Goal: Find specific page/section: Find specific page/section

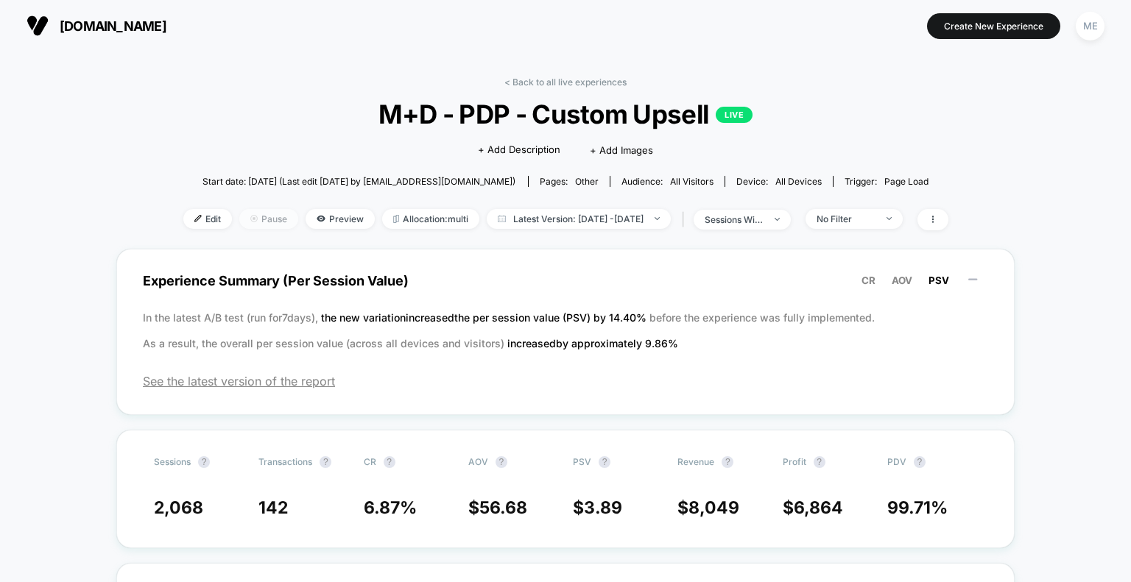
scroll to position [74, 0]
click at [315, 217] on span "Preview" at bounding box center [340, 219] width 69 height 20
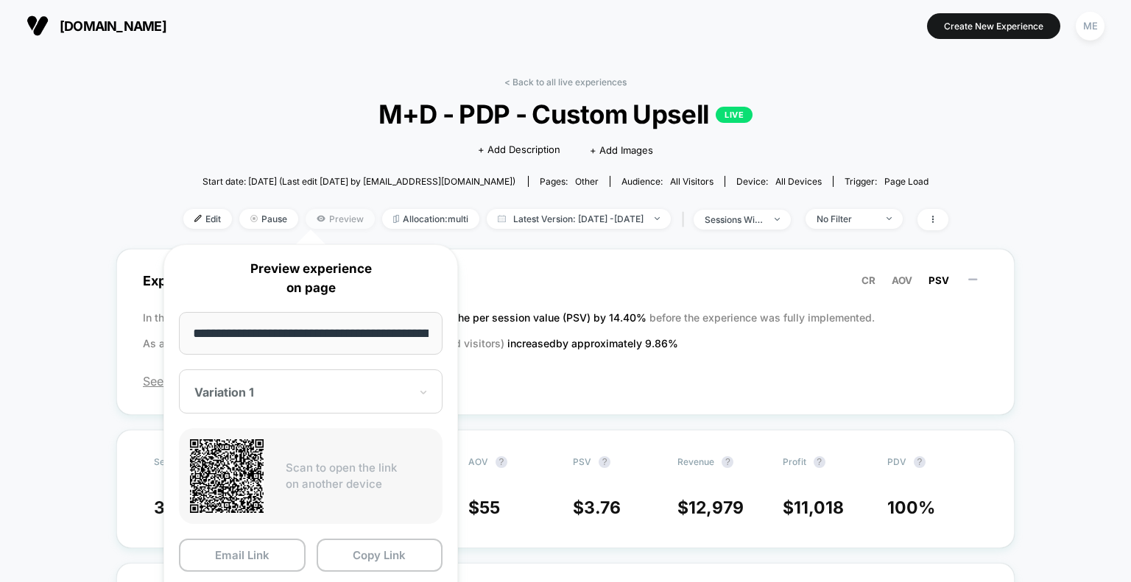
scroll to position [0, 232]
click at [315, 396] on div at bounding box center [301, 392] width 215 height 15
